Goal: Book appointment/travel/reservation

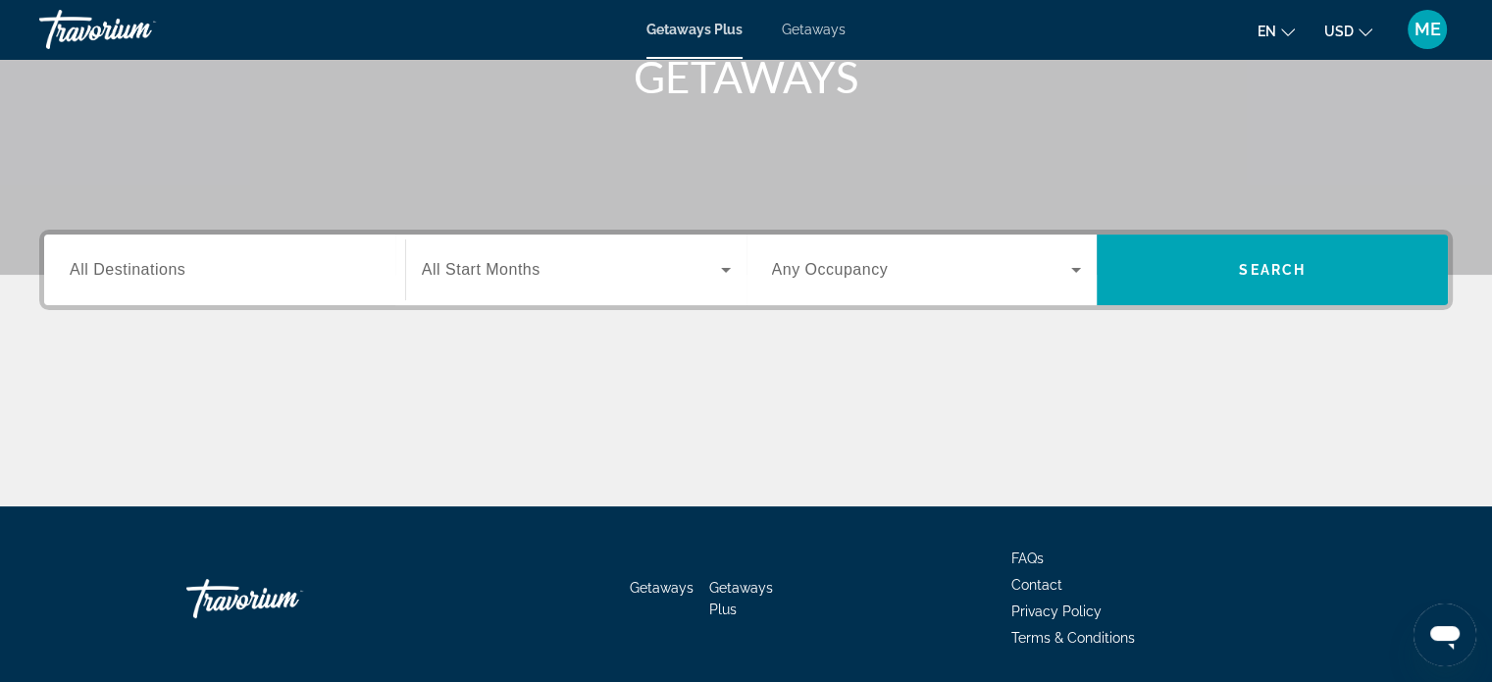
scroll to position [280, 0]
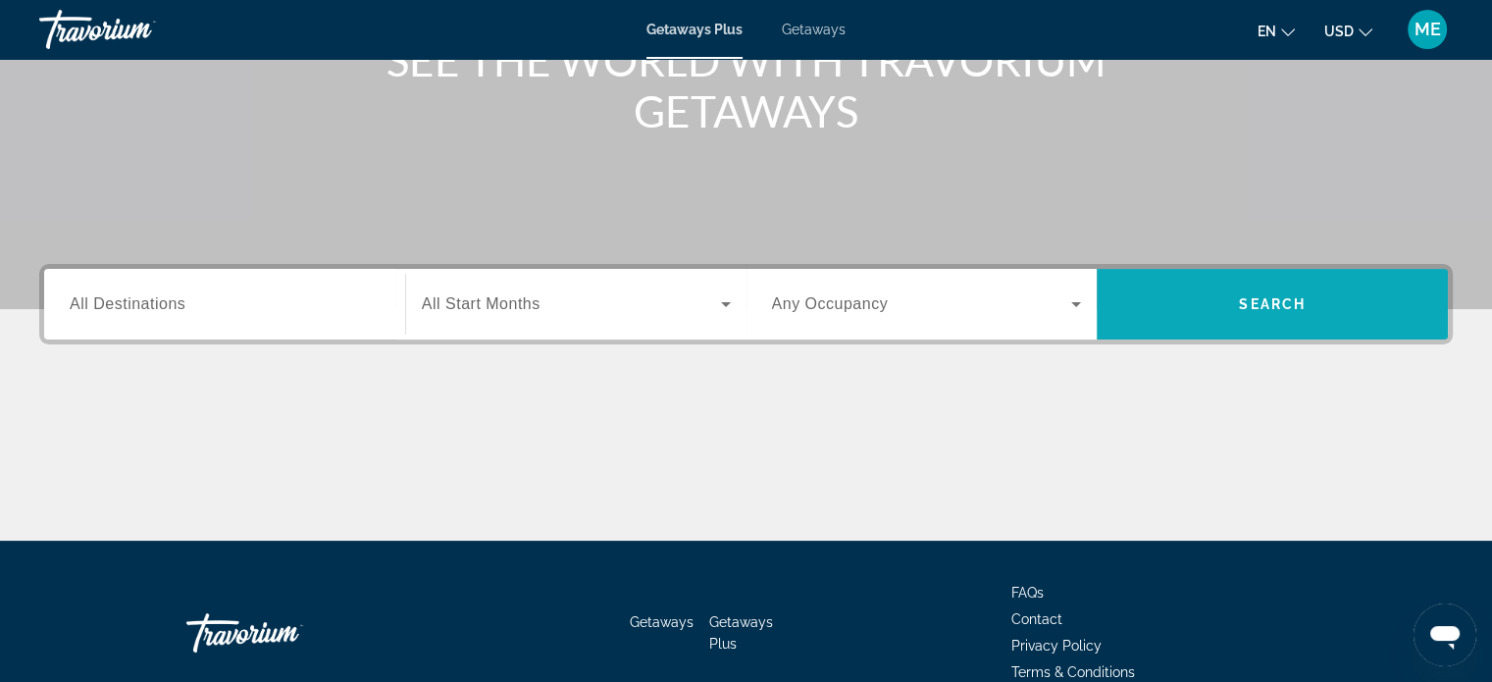
click at [1217, 298] on span "Search" at bounding box center [1272, 304] width 351 height 47
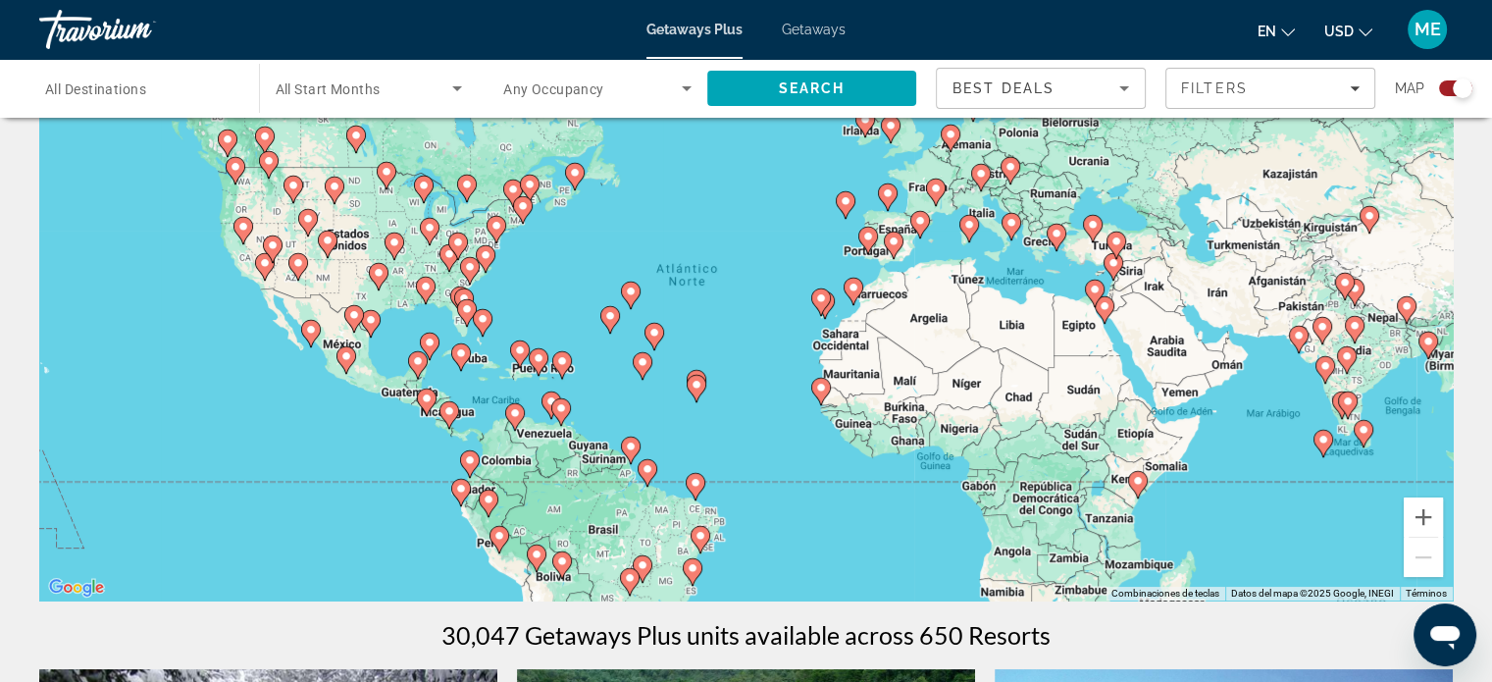
scroll to position [98, 0]
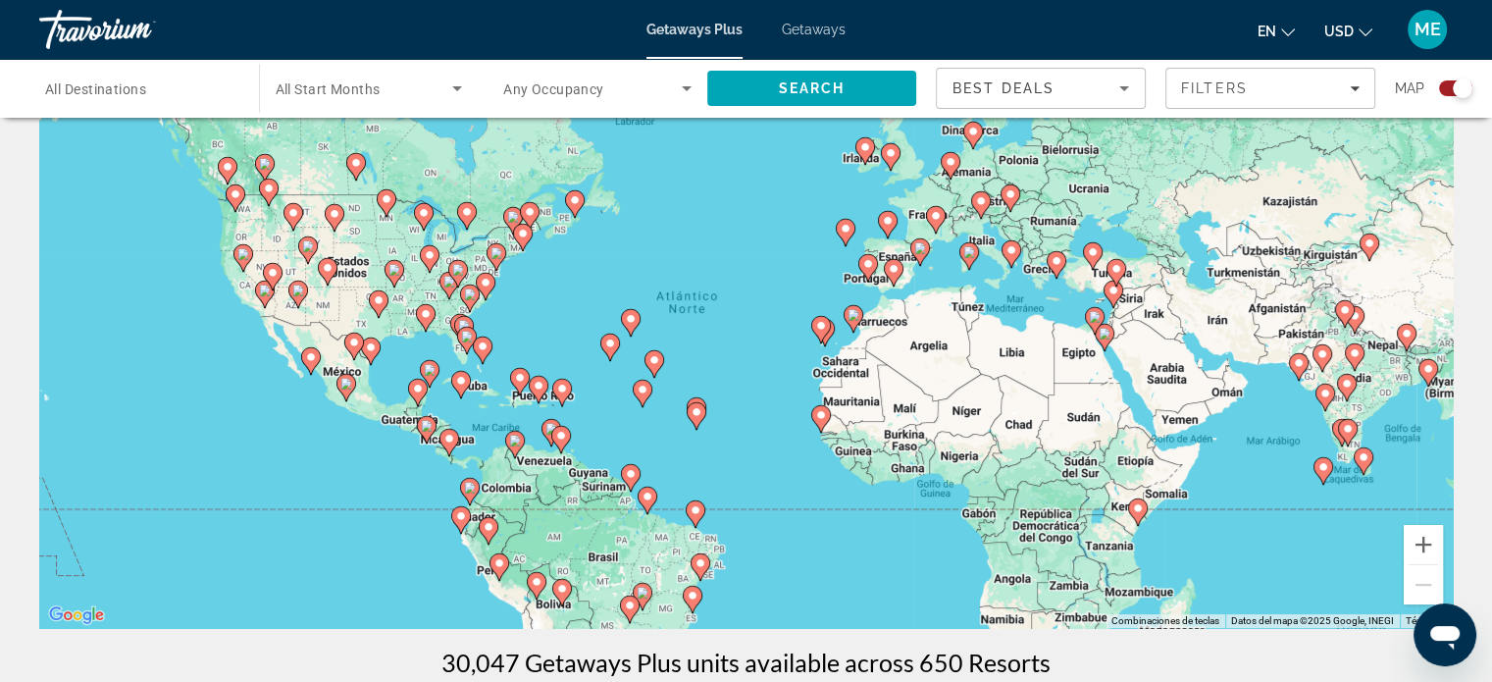
click at [818, 326] on image "Main content" at bounding box center [821, 326] width 12 height 12
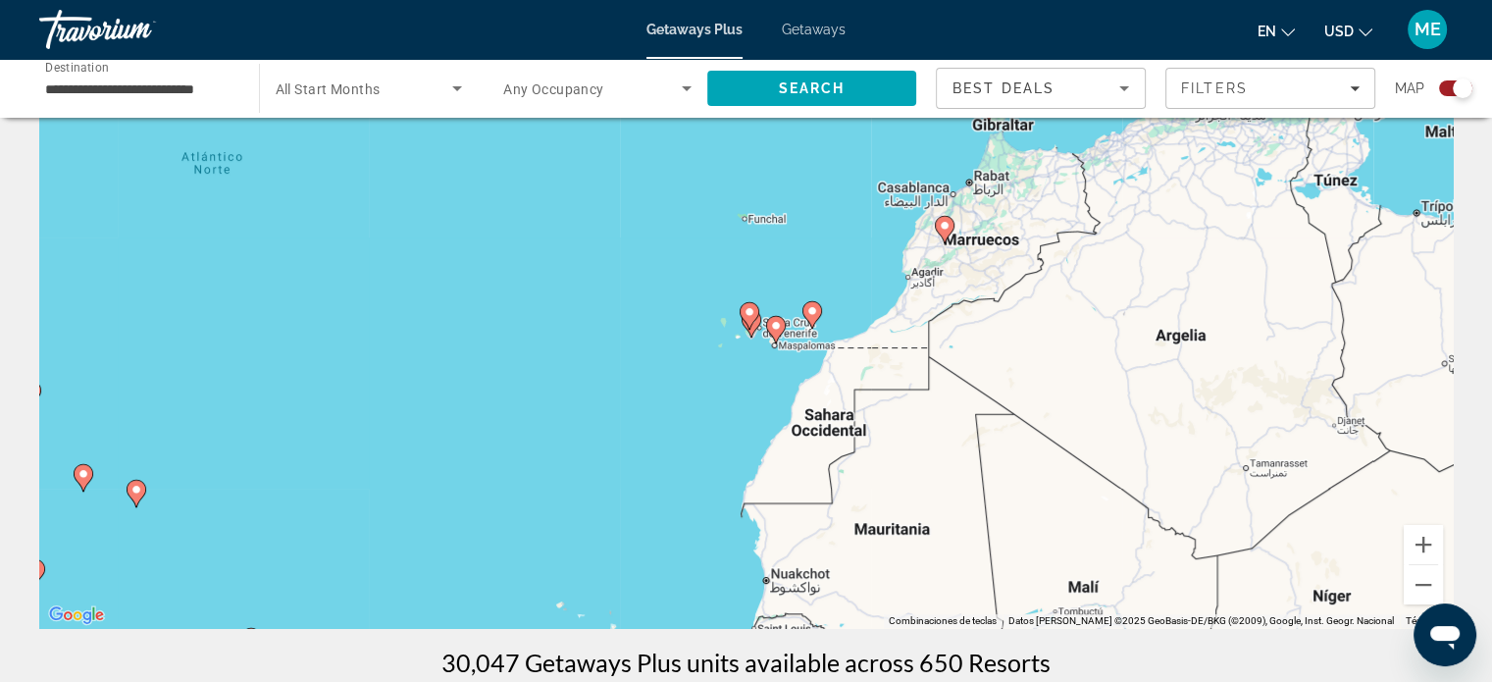
click at [810, 309] on image "Main content" at bounding box center [813, 311] width 12 height 12
type input "**********"
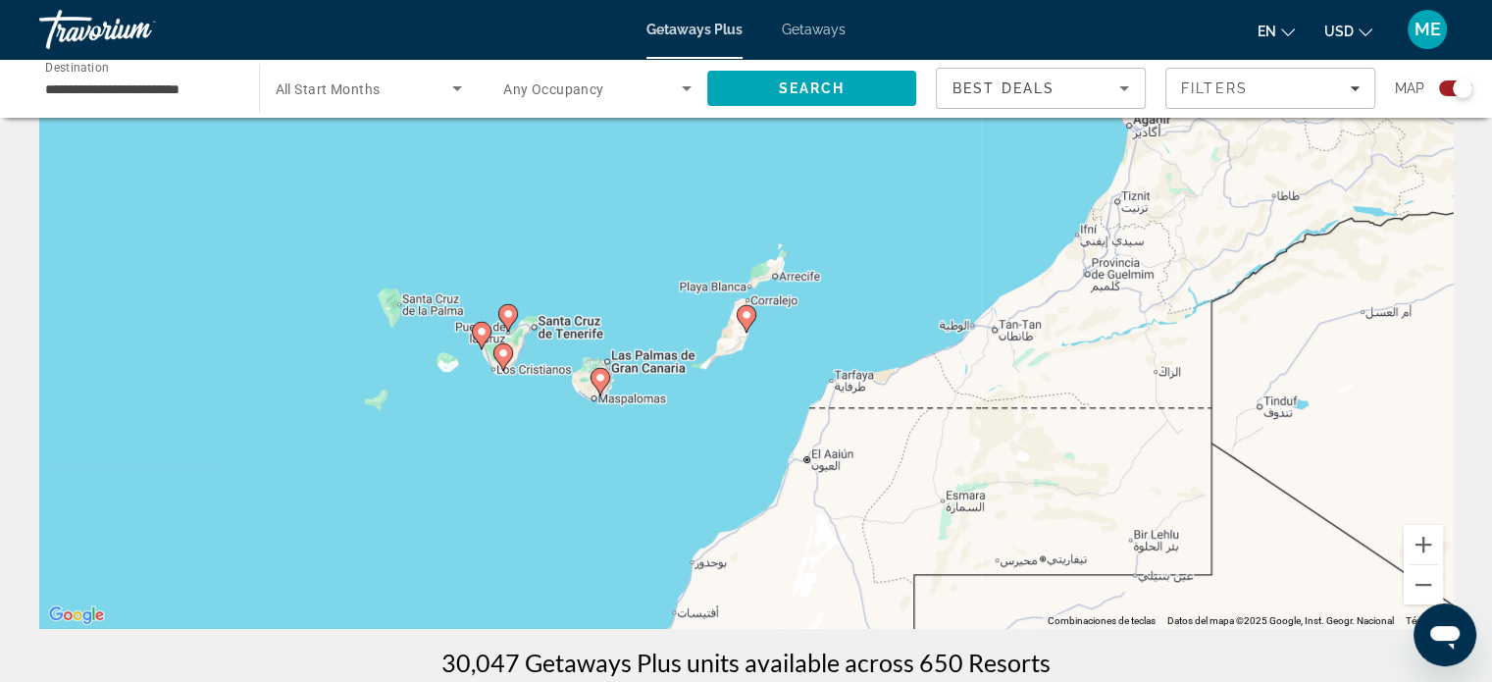
click at [603, 377] on image "Main content" at bounding box center [601, 378] width 12 height 12
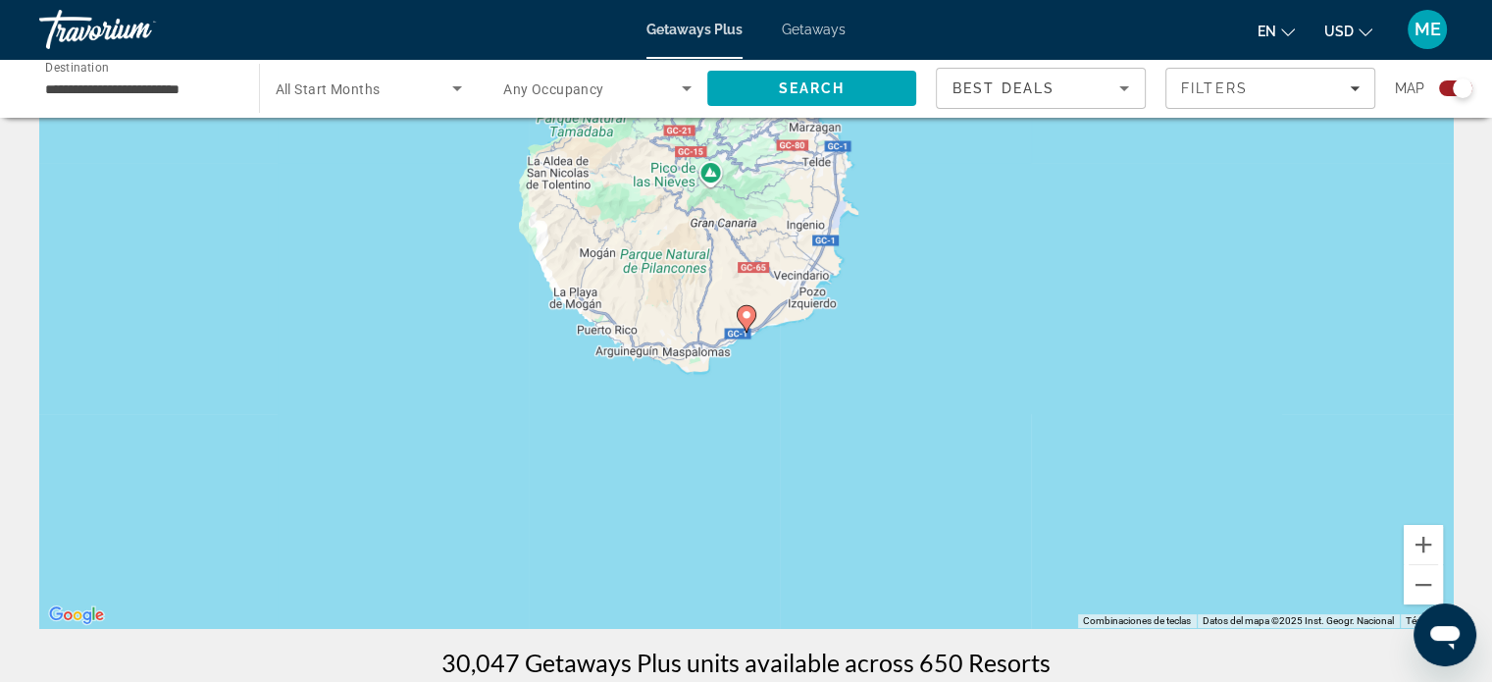
click at [747, 313] on image "Main content" at bounding box center [747, 315] width 12 height 12
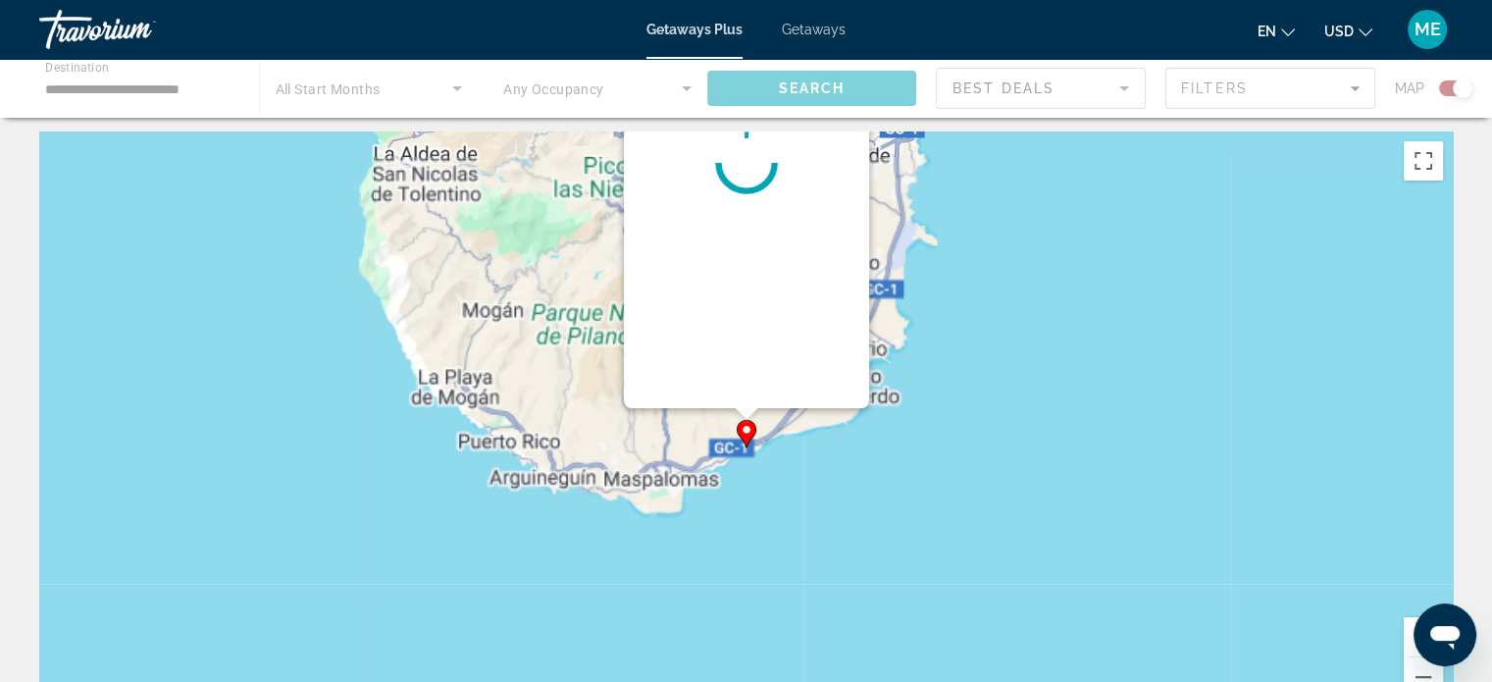
scroll to position [0, 0]
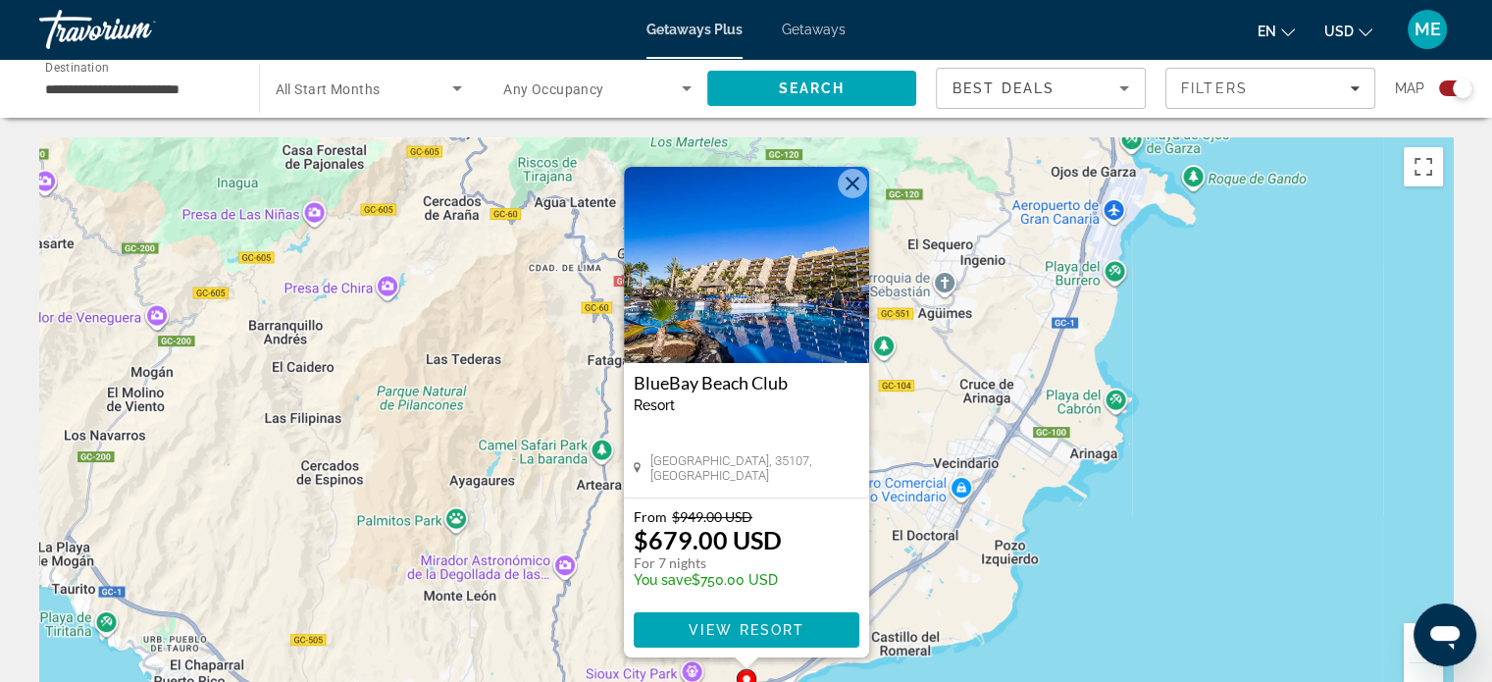
click at [860, 181] on button "Cerrar" at bounding box center [852, 183] width 29 height 29
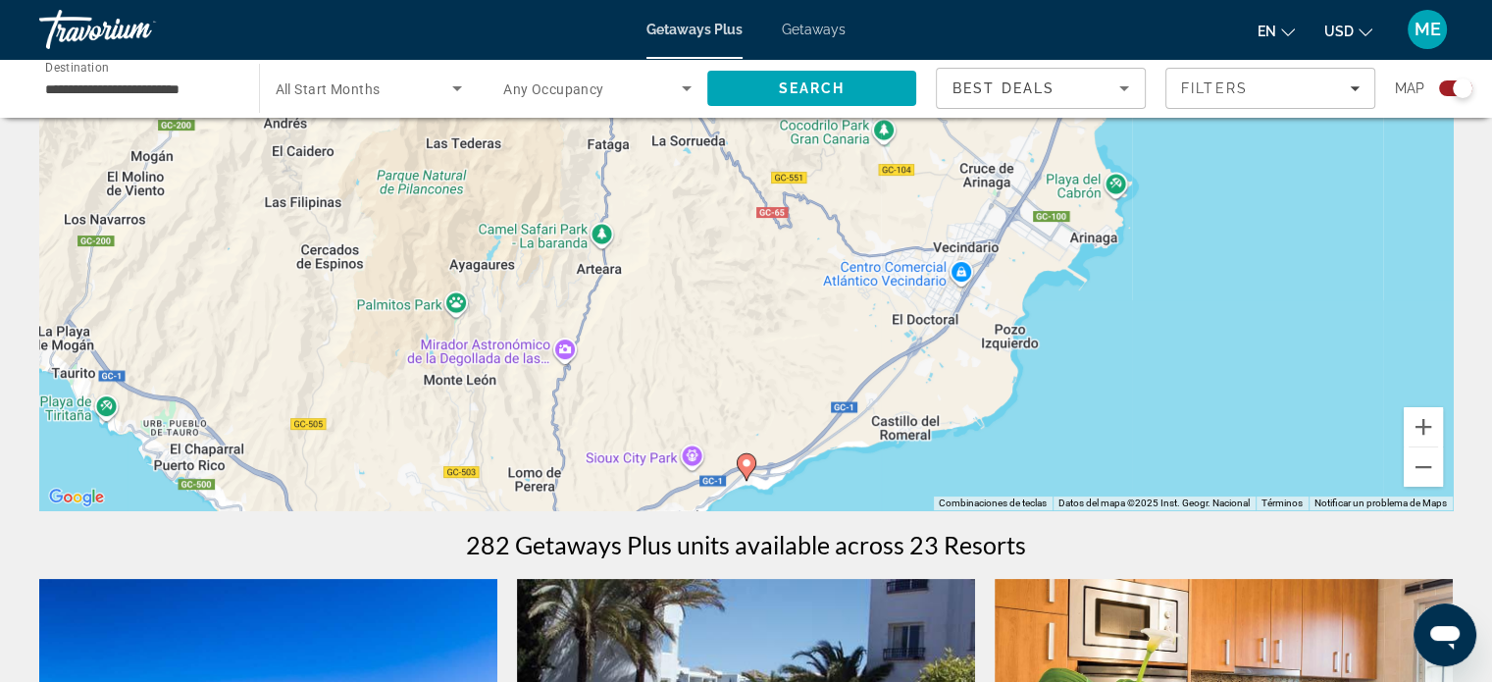
scroll to position [392, 0]
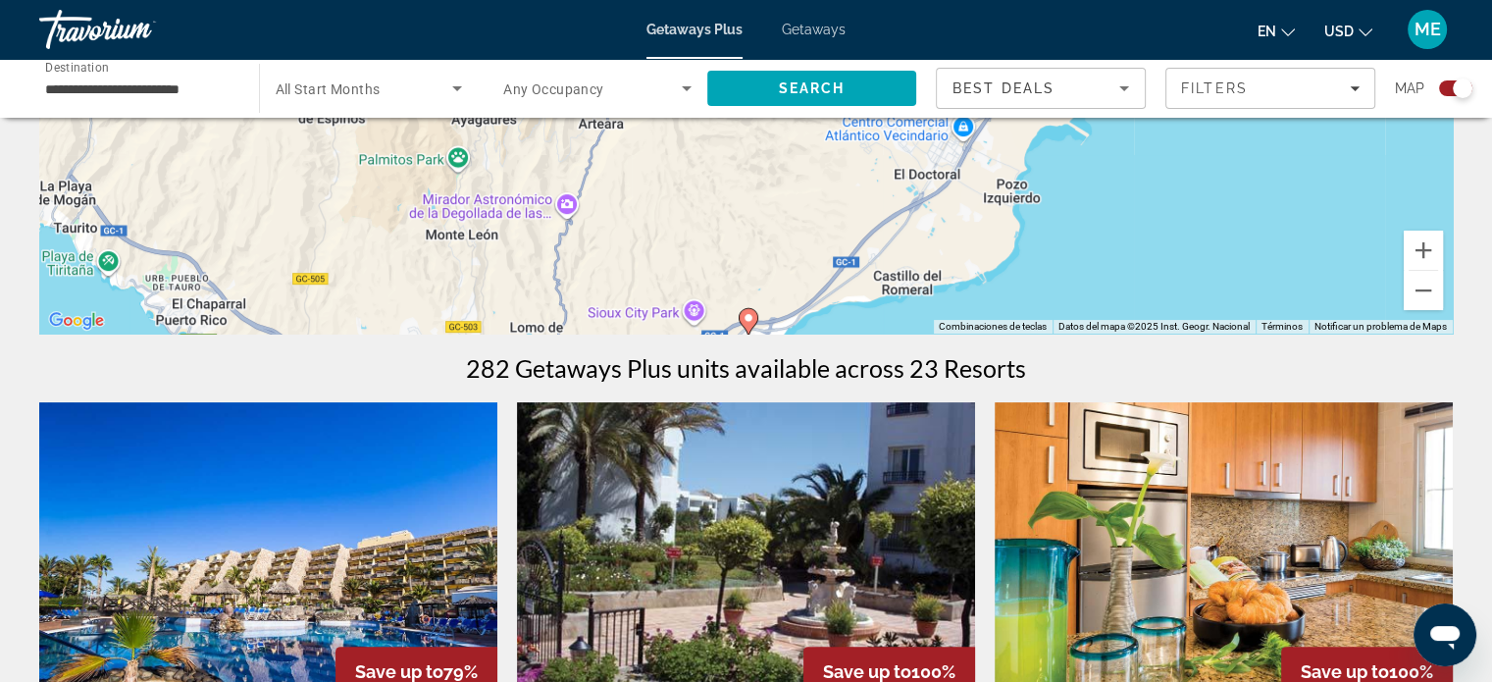
drag, startPoint x: 836, startPoint y: 188, endPoint x: 838, endPoint y: 220, distance: 31.5
click at [838, 220] on div "Para activar la función de arrastre con el teclado, pulsa Alt + Intro. Cuando h…" at bounding box center [746, 39] width 1414 height 589
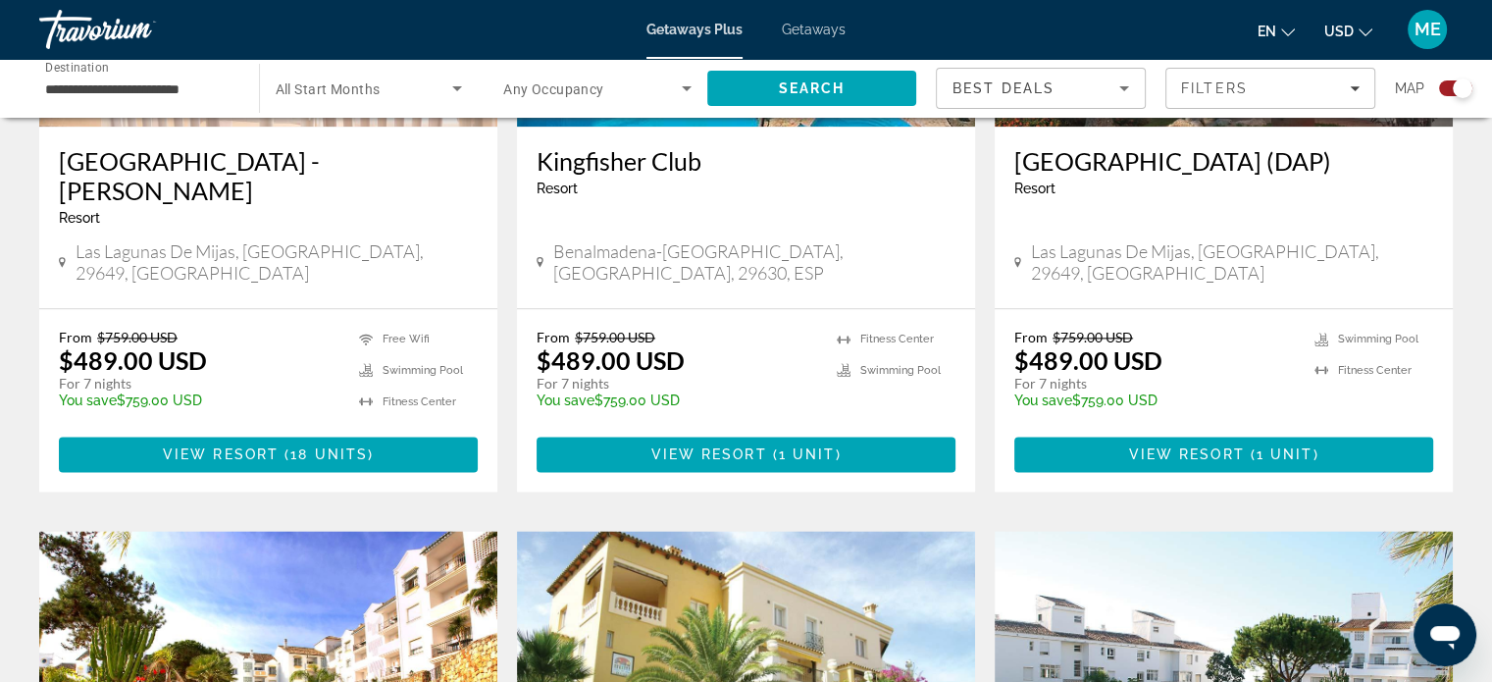
scroll to position [2453, 0]
